Goal: Task Accomplishment & Management: Manage account settings

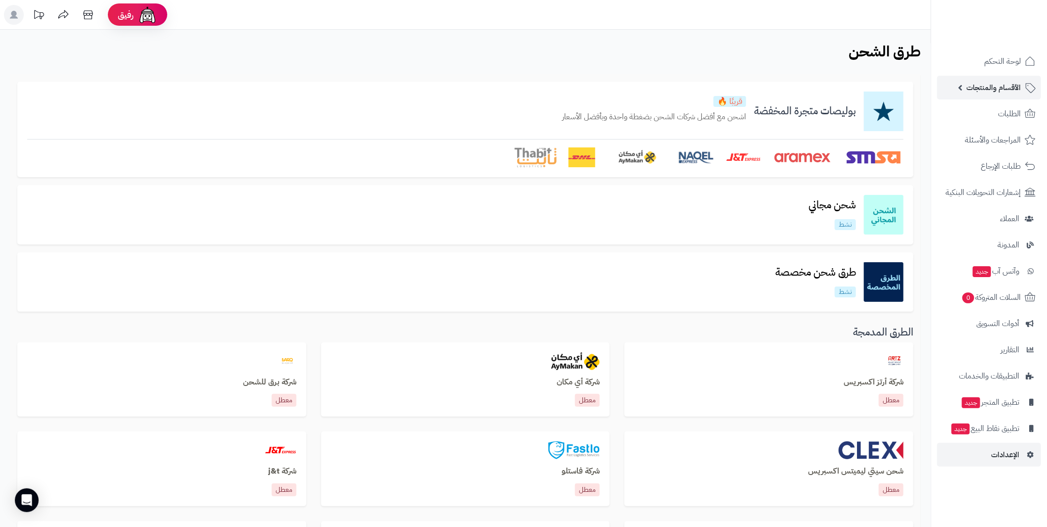
click at [959, 83] on link "الأقسام والمنتجات" at bounding box center [990, 88] width 104 height 24
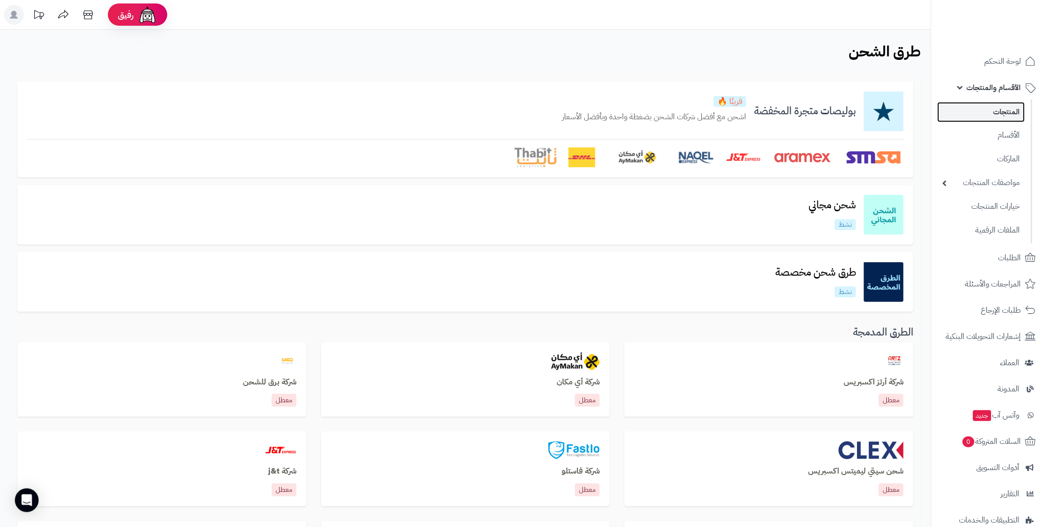
click at [1007, 111] on link "المنتجات" at bounding box center [982, 112] width 88 height 20
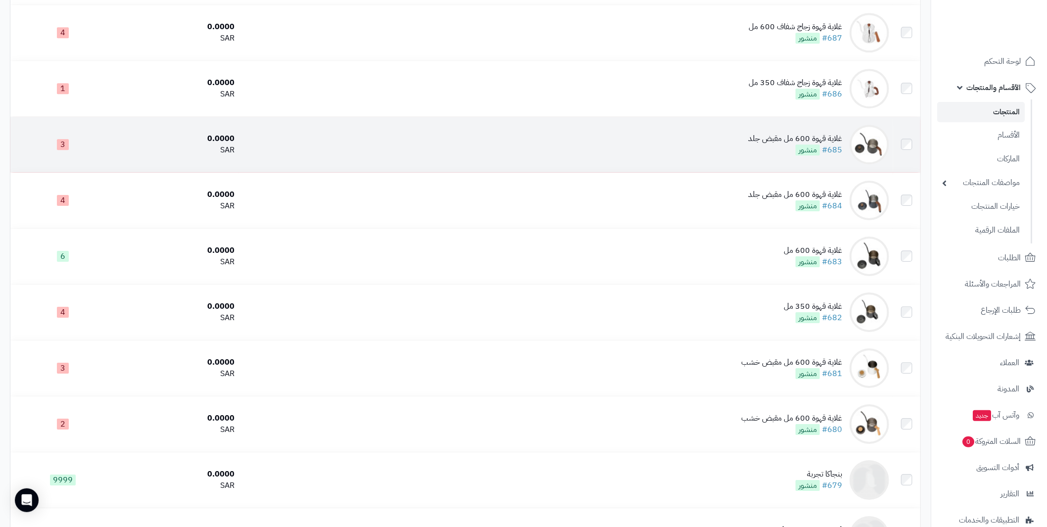
scroll to position [1980, 0]
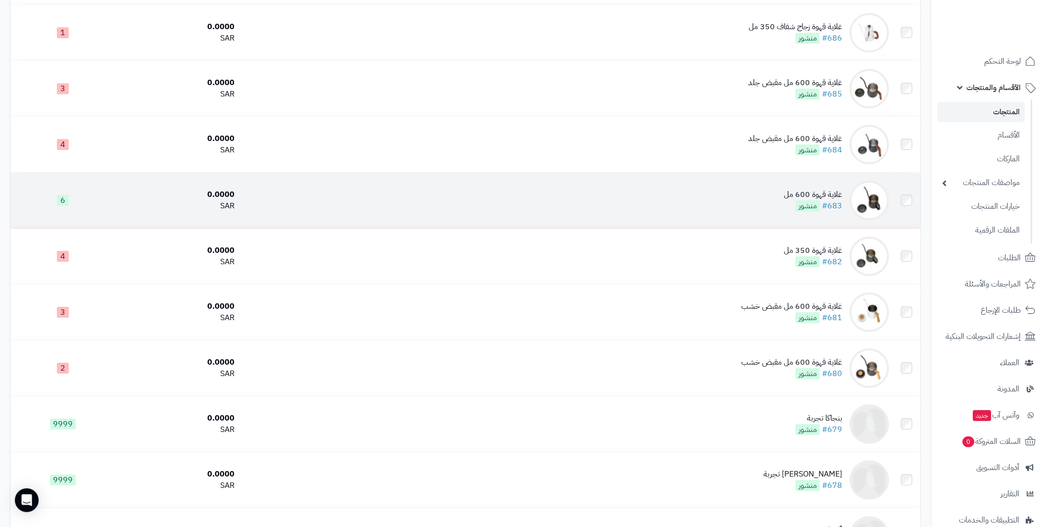
click at [907, 195] on td at bounding box center [907, 200] width 27 height 55
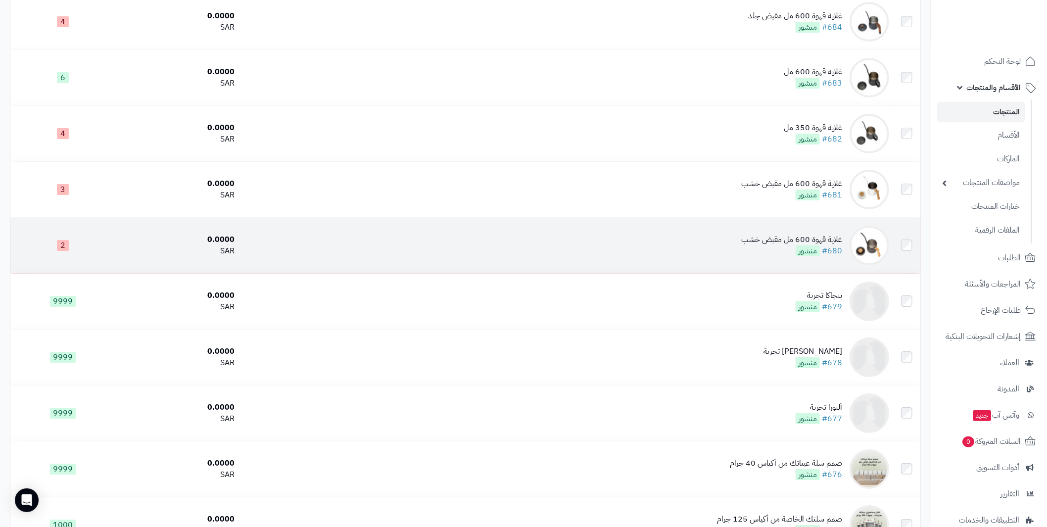
scroll to position [2129, 0]
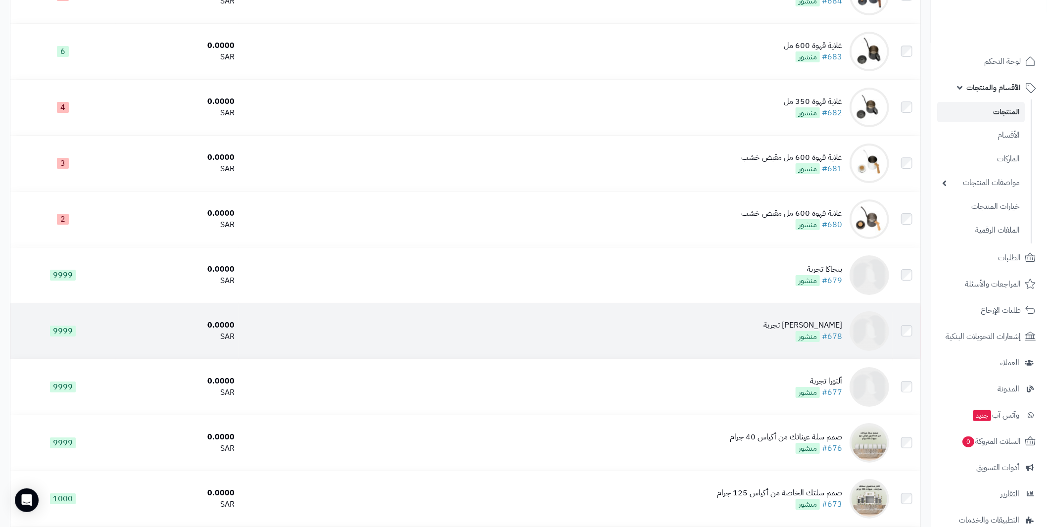
click at [906, 341] on td at bounding box center [907, 330] width 27 height 55
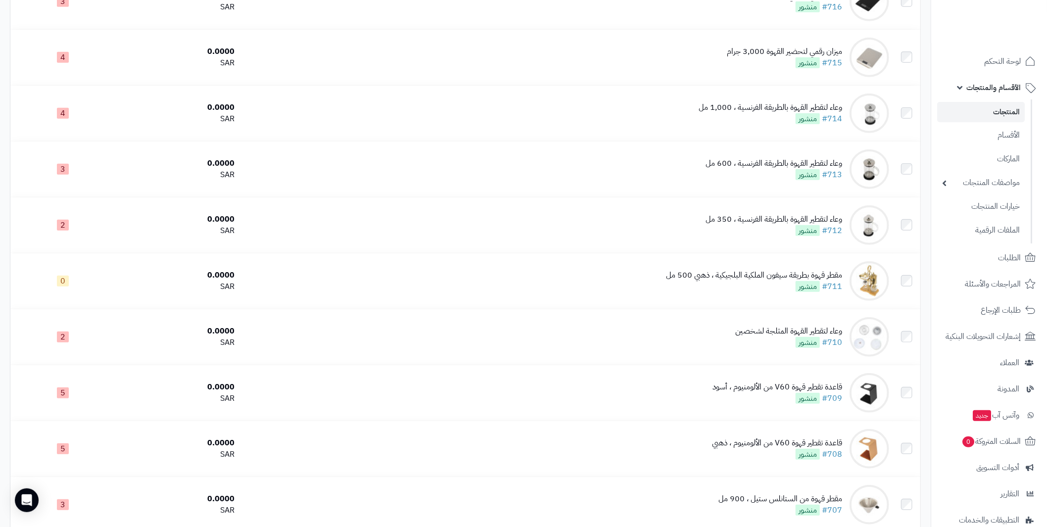
scroll to position [0, 0]
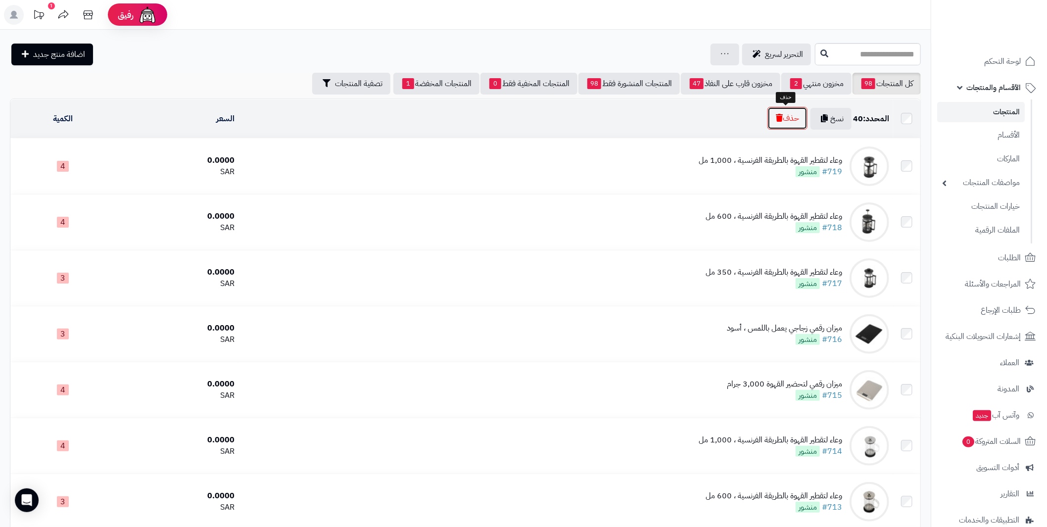
click at [789, 120] on button "حذف" at bounding box center [788, 118] width 40 height 23
